Goal: Find specific page/section: Find specific page/section

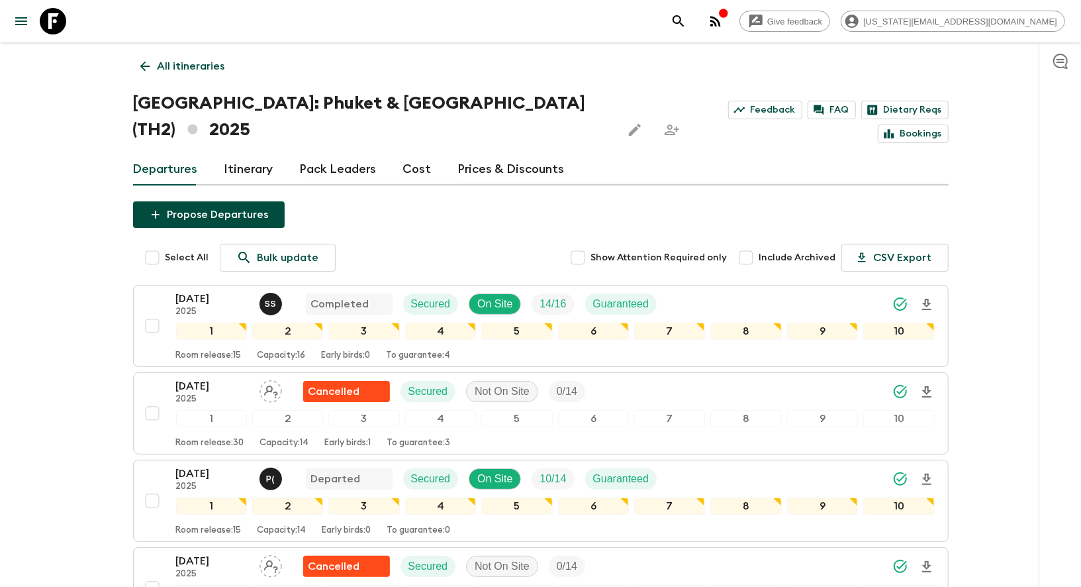
click at [64, 19] on icon at bounding box center [53, 21] width 26 height 26
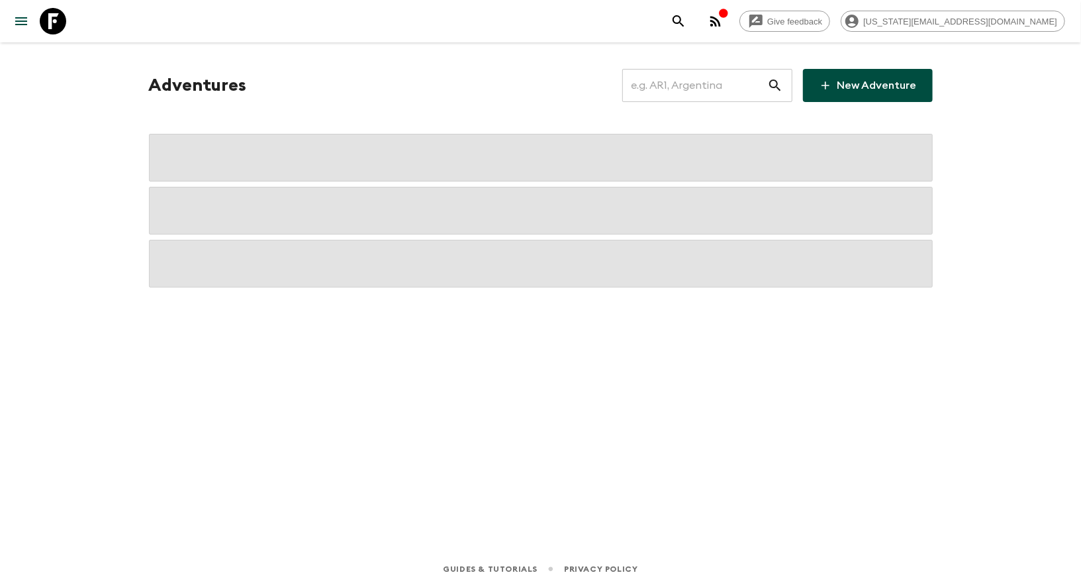
click at [677, 89] on input "text" at bounding box center [694, 85] width 145 height 37
type input "z"
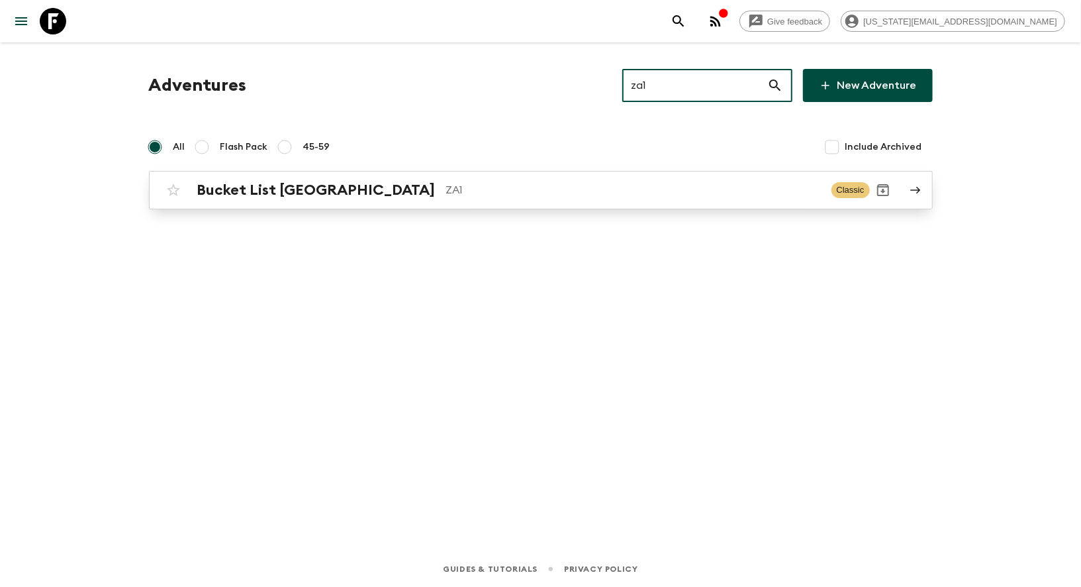
type input "za1"
click at [477, 177] on div "Bucket List [GEOGRAPHIC_DATA] ZA1 Classic" at bounding box center [515, 190] width 710 height 26
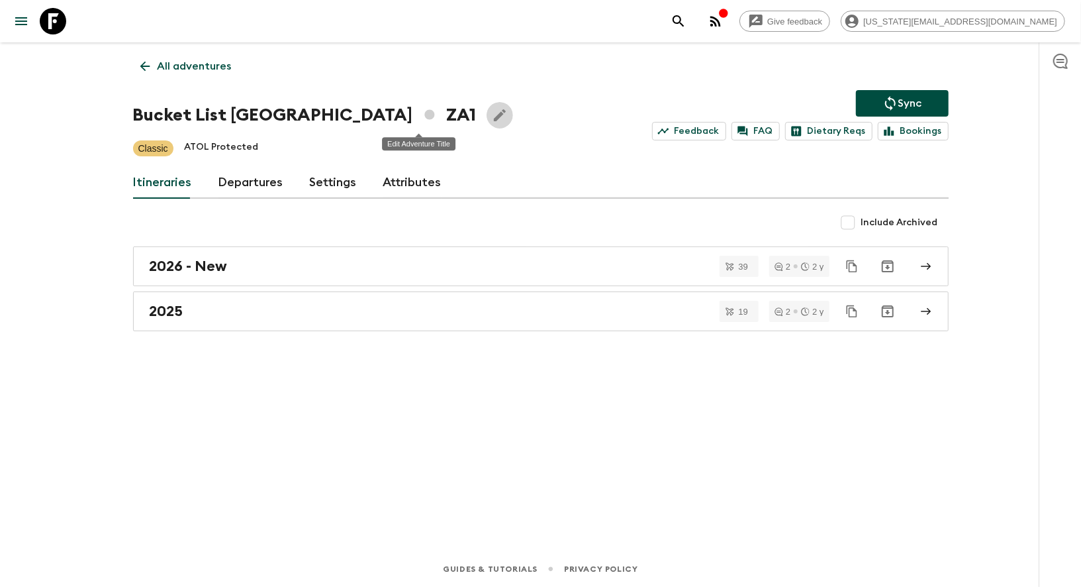
click at [487, 124] on button "Edit Adventure Title" at bounding box center [500, 115] width 26 height 26
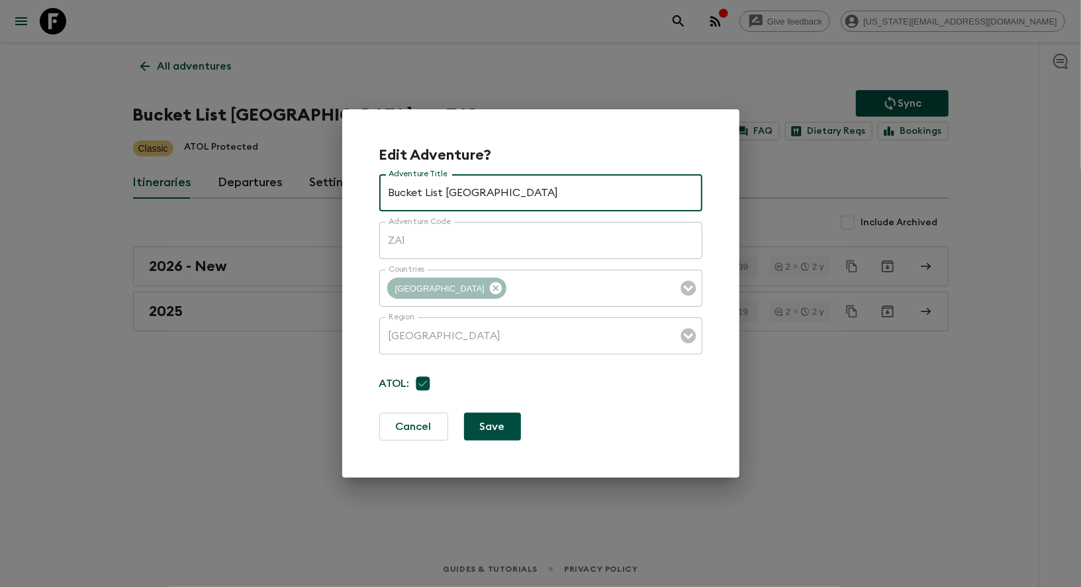
click at [432, 22] on div "Edit Adventure? Adventure Title Bucket List [GEOGRAPHIC_DATA] Adventure Title A…" at bounding box center [540, 293] width 1081 height 587
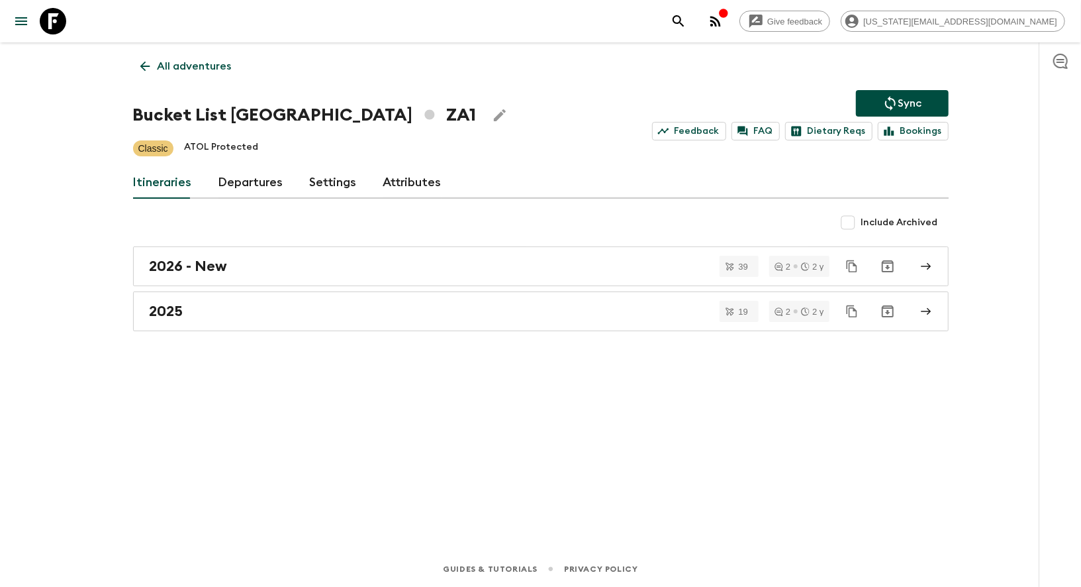
click at [173, 187] on link "Itineraries" at bounding box center [162, 183] width 59 height 32
click at [234, 192] on link "Departures" at bounding box center [251, 183] width 65 height 32
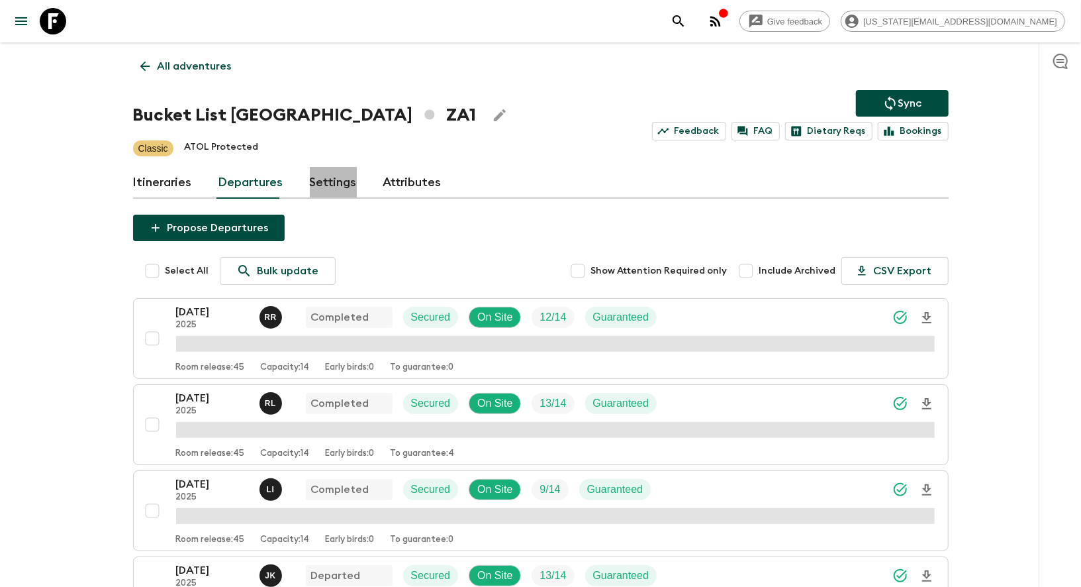
click at [317, 167] on link "Settings" at bounding box center [333, 183] width 47 height 32
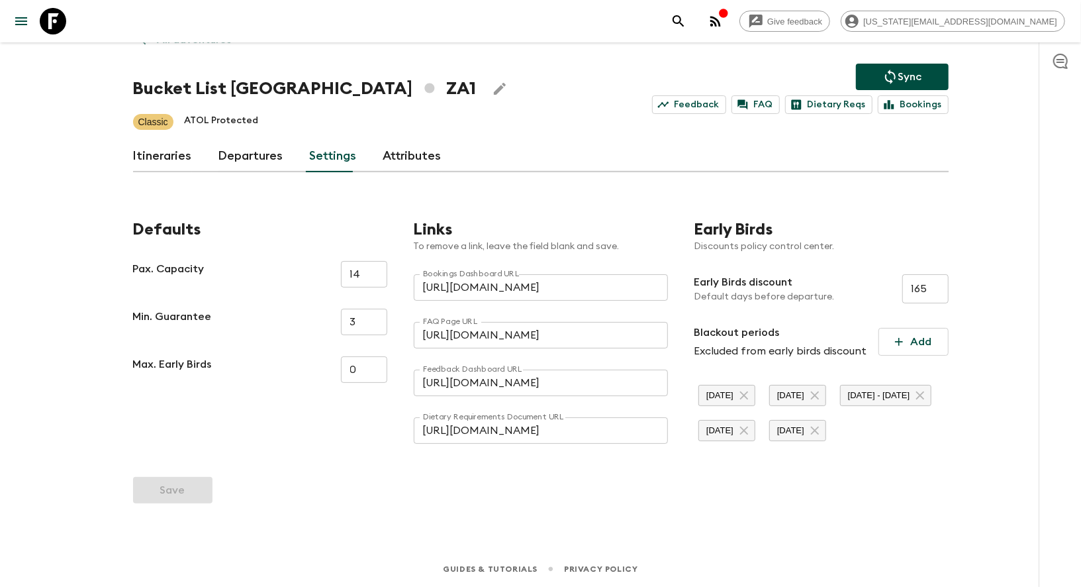
scroll to position [60, 0]
click at [387, 140] on link "Attributes" at bounding box center [412, 156] width 58 height 32
